Goal: Navigation & Orientation: Understand site structure

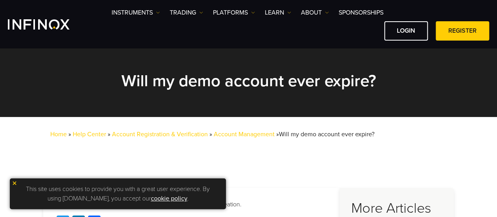
scroll to position [8, 0]
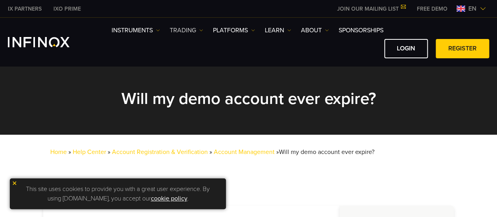
click at [193, 31] on link "TRADING" at bounding box center [186, 30] width 33 height 9
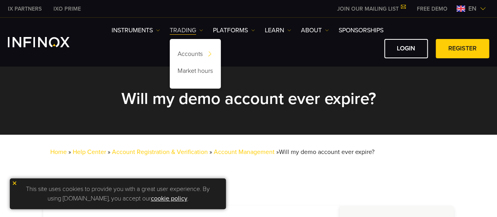
scroll to position [0, 0]
click at [202, 32] on img at bounding box center [201, 30] width 4 height 4
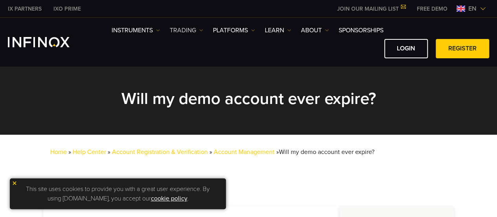
click at [202, 32] on img at bounding box center [201, 30] width 4 height 4
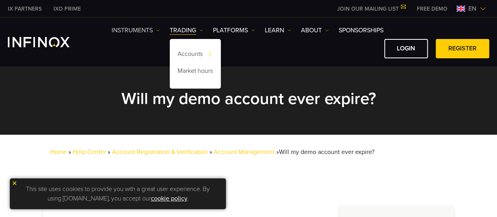
click at [131, 29] on link "Instruments" at bounding box center [136, 30] width 48 height 9
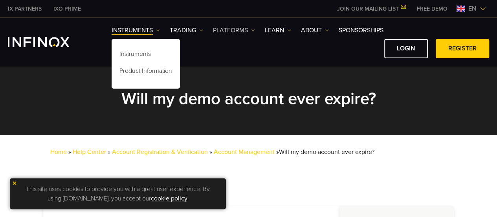
click at [229, 28] on link "PLATFORMS" at bounding box center [234, 30] width 42 height 9
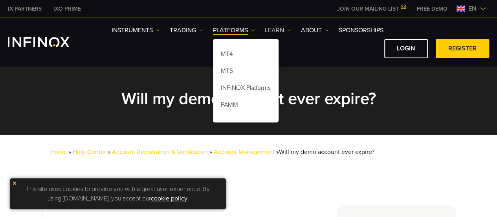
click at [274, 29] on link "Learn" at bounding box center [278, 30] width 26 height 9
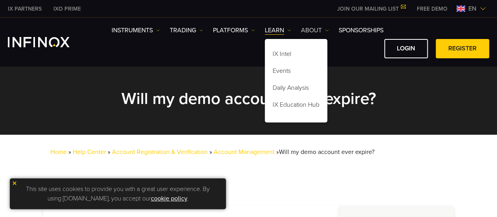
click at [314, 29] on link "ABOUT" at bounding box center [315, 30] width 28 height 9
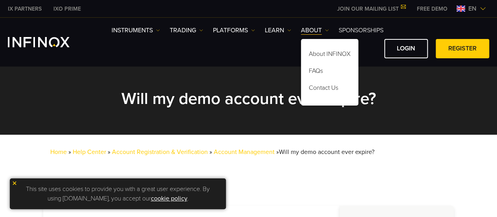
click at [352, 31] on link "SPONSORSHIPS" at bounding box center [361, 30] width 45 height 9
